Goal: Task Accomplishment & Management: Complete application form

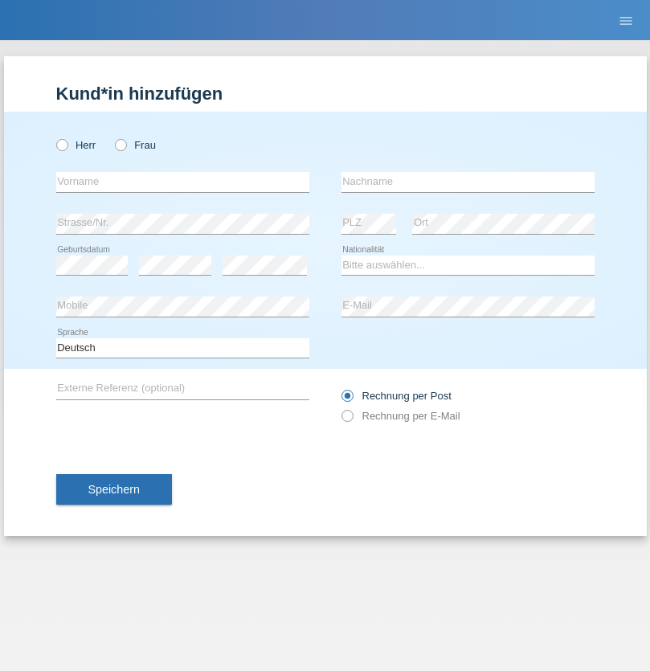
radio input "true"
click at [182, 181] on input "text" at bounding box center [182, 182] width 253 height 20
type input "[PERSON_NAME]"
click at [467, 181] on input "text" at bounding box center [467, 182] width 253 height 20
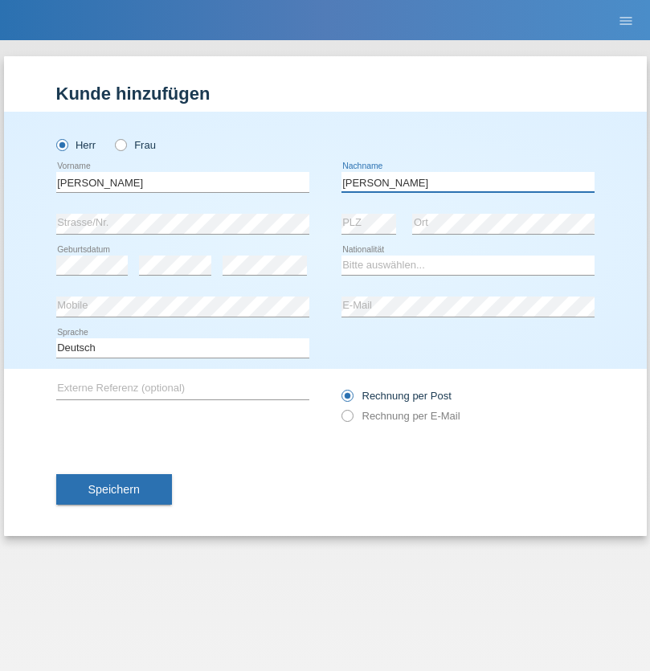
type input "[PERSON_NAME]"
select select "CH"
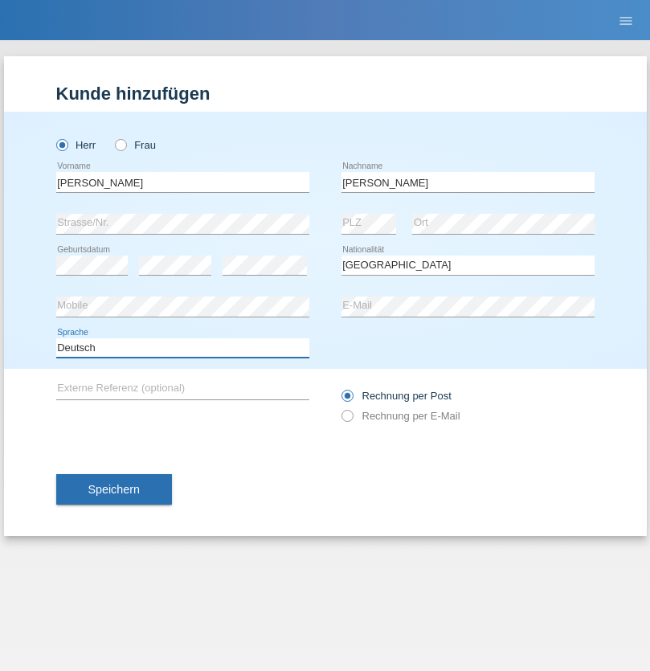
select select "en"
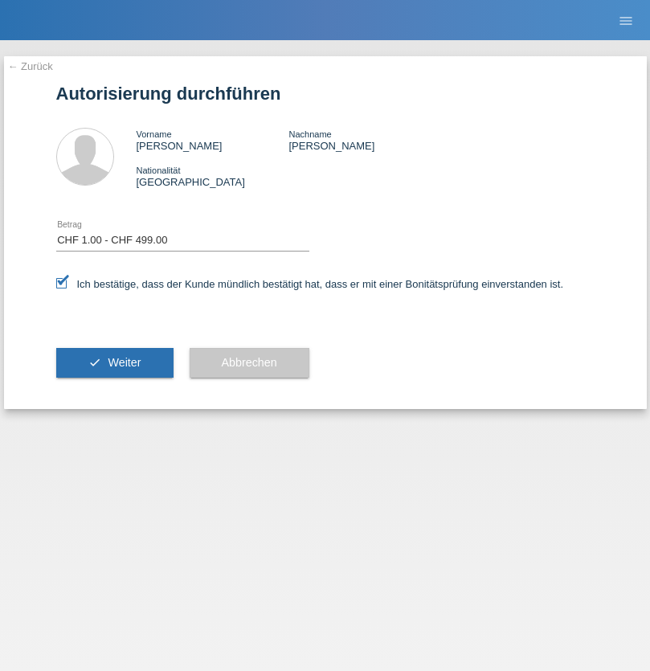
select select "1"
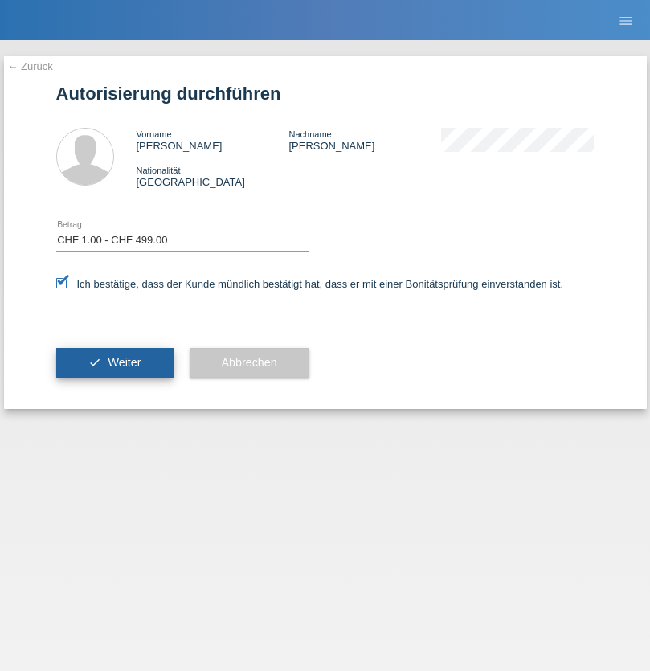
click at [114, 362] on span "Weiter" at bounding box center [124, 362] width 33 height 13
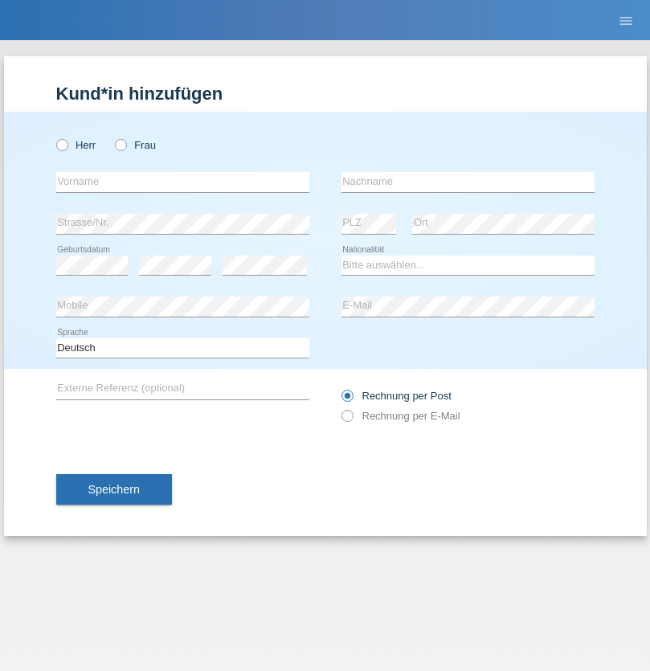
radio input "true"
click at [182, 181] on input "text" at bounding box center [182, 182] width 253 height 20
type input "[PERSON_NAME]"
click at [467, 181] on input "text" at bounding box center [467, 182] width 253 height 20
type input "Mark"
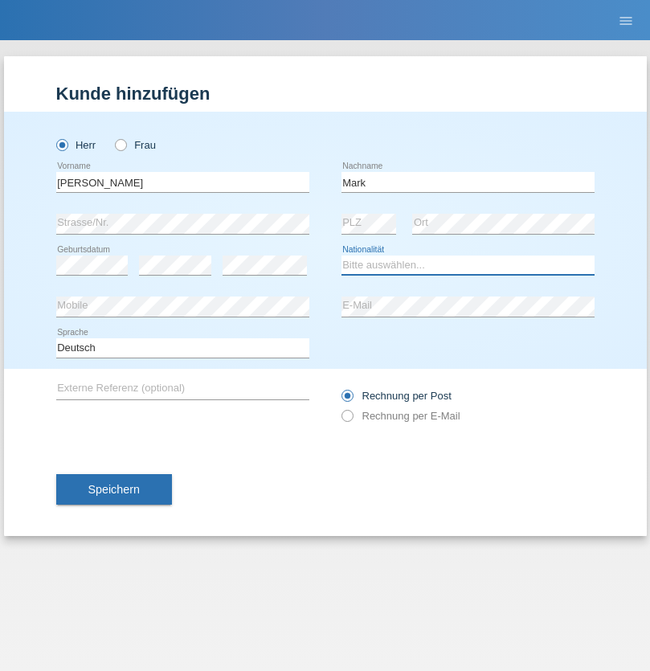
select select "HU"
select select "C"
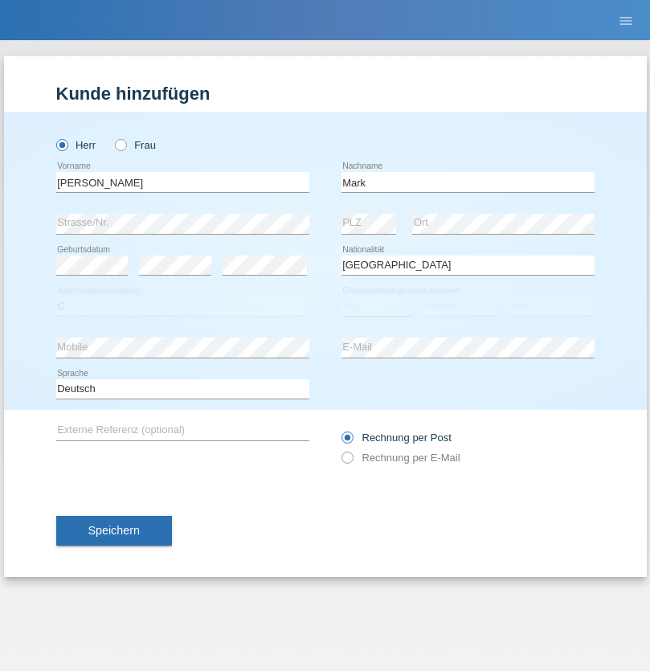
select select "01"
select select "08"
select select "2021"
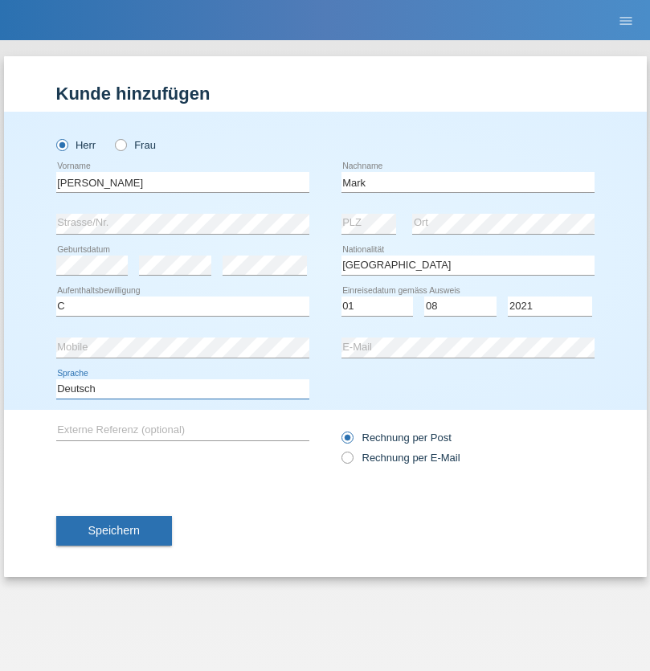
select select "en"
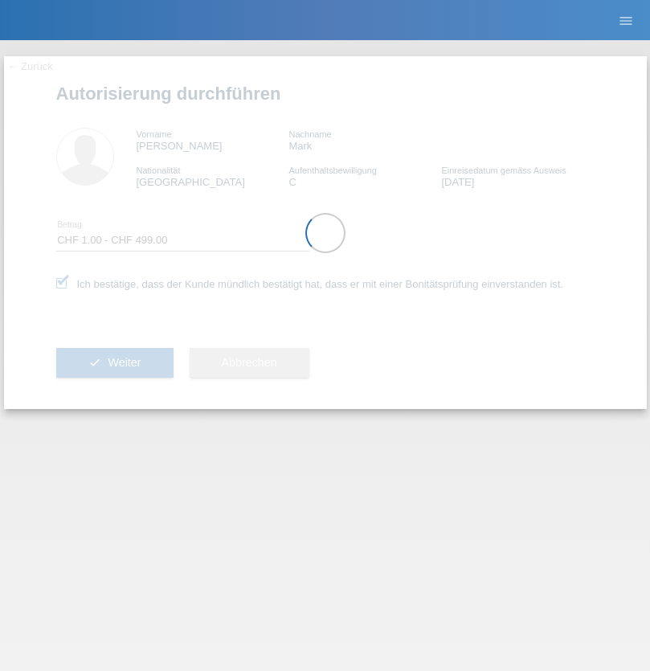
select select "1"
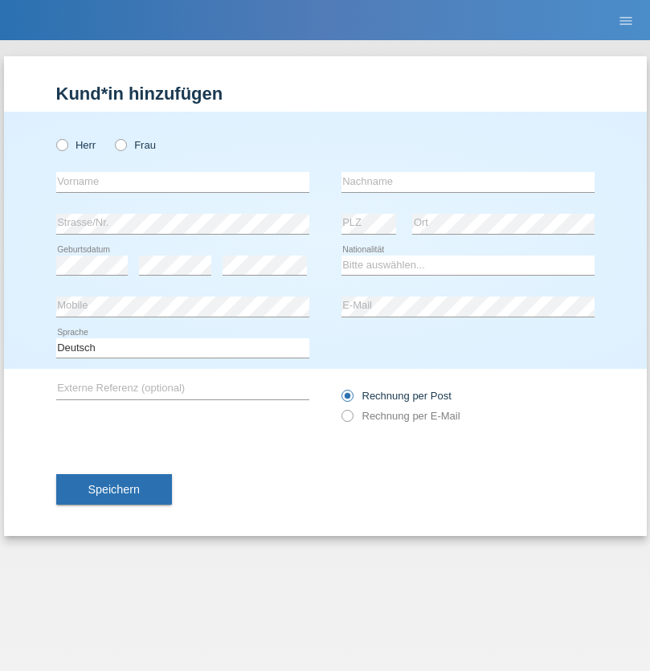
radio input "true"
click at [182, 181] on input "text" at bounding box center [182, 182] width 253 height 20
type input "Mohammad Qais"
click at [467, 181] on input "text" at bounding box center [467, 182] width 253 height 20
type input "Nemani"
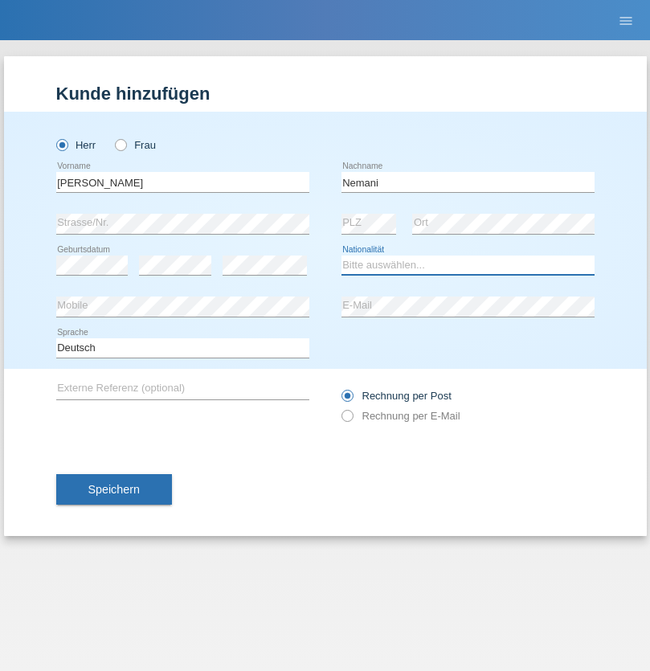
select select "AF"
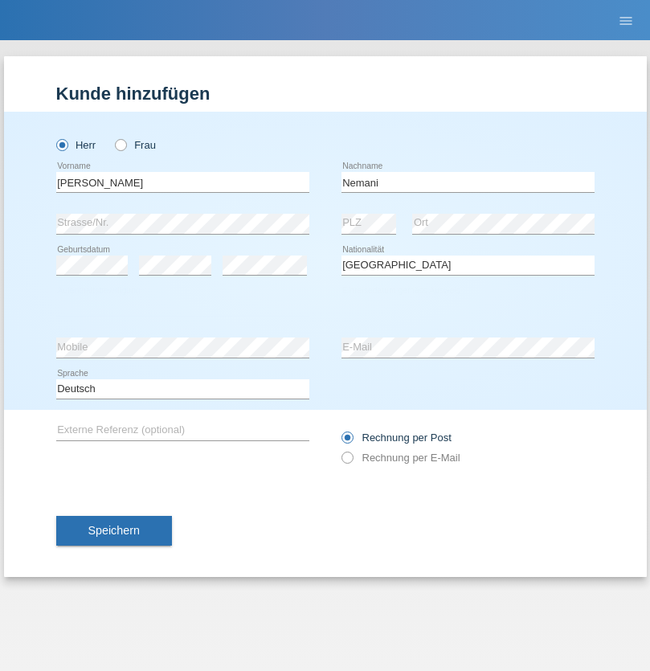
select select "C"
select select "02"
select select "01"
select select "2021"
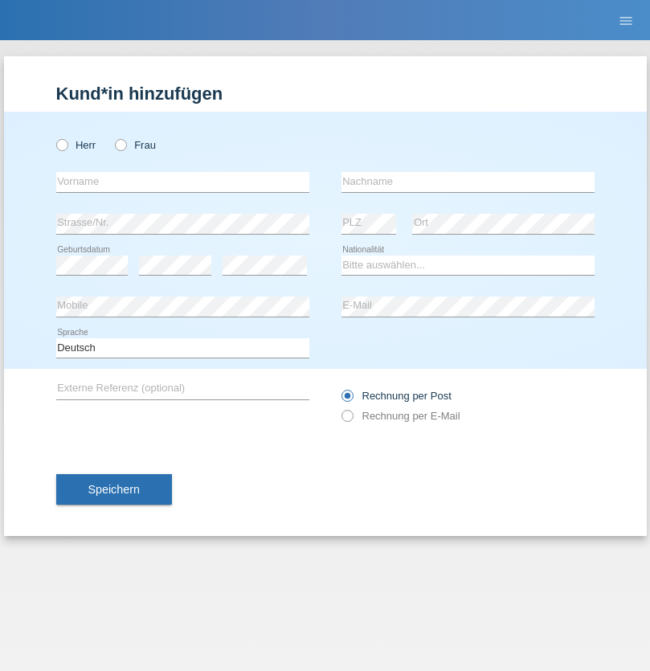
radio input "true"
